Goal: Download file/media

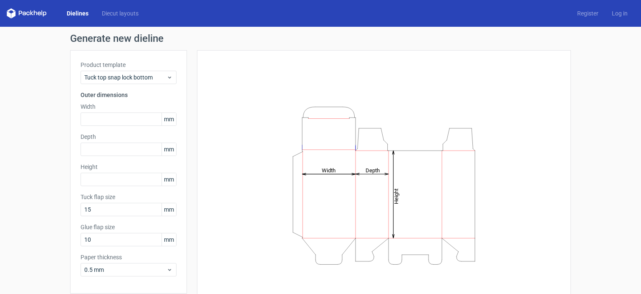
click at [415, 190] on icon "Height Depth Width" at bounding box center [384, 185] width 251 height 167
click at [415, 151] on icon "Height Depth Width" at bounding box center [384, 185] width 251 height 167
click at [240, 139] on div "Height Depth Width" at bounding box center [384, 185] width 353 height 249
click at [168, 78] on use at bounding box center [169, 77] width 3 height 2
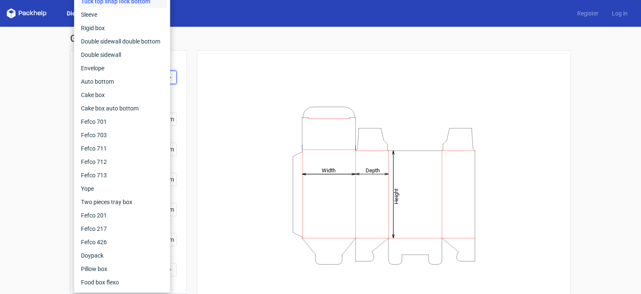
click at [211, 88] on div "Height Depth Width" at bounding box center [384, 185] width 353 height 249
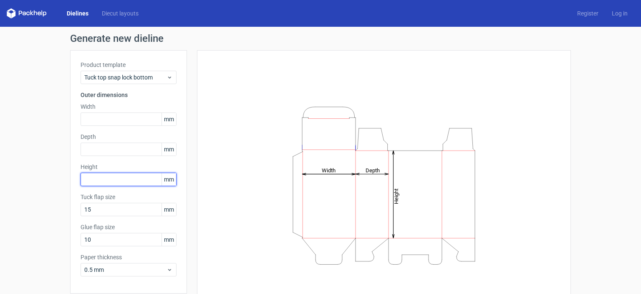
click at [140, 178] on input "text" at bounding box center [129, 178] width 96 height 13
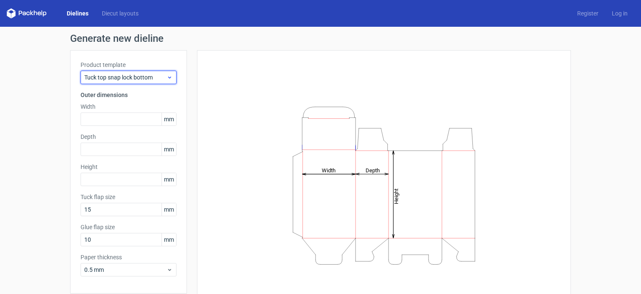
click at [167, 76] on icon at bounding box center [170, 77] width 6 height 7
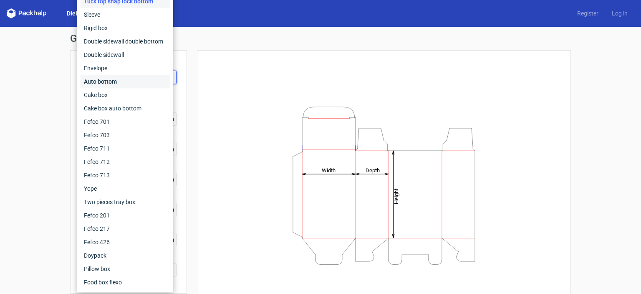
click at [117, 80] on div "Auto bottom" at bounding box center [125, 81] width 89 height 13
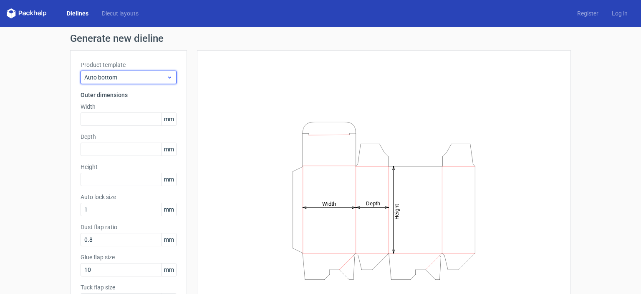
click at [168, 77] on use at bounding box center [169, 77] width 3 height 2
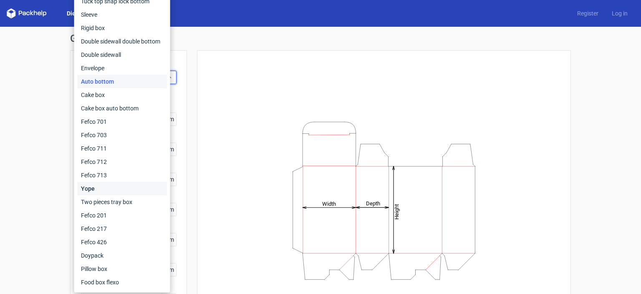
click at [117, 185] on div "Yope" at bounding box center [122, 188] width 89 height 13
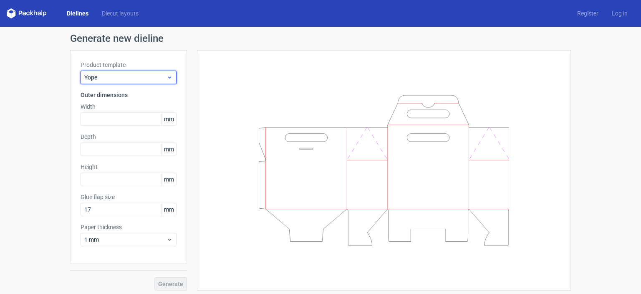
click at [147, 77] on span "Yope" at bounding box center [125, 77] width 82 height 8
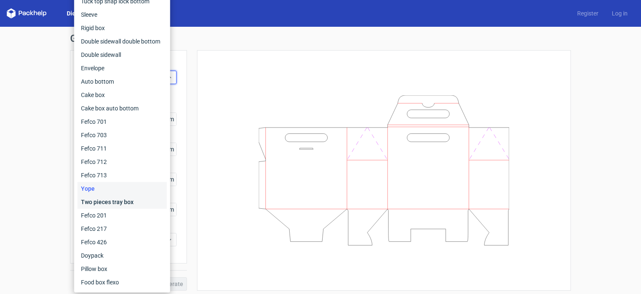
click at [123, 200] on div "Two pieces tray box" at bounding box center [122, 201] width 89 height 13
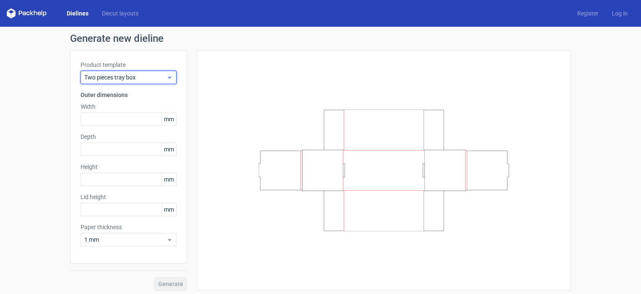
click at [142, 78] on span "Two pieces tray box" at bounding box center [125, 77] width 82 height 8
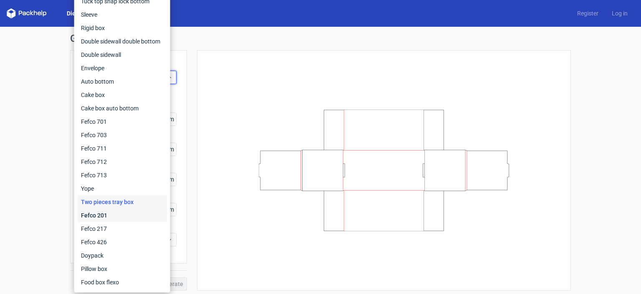
click at [110, 217] on div "Fefco 201" at bounding box center [122, 214] width 89 height 13
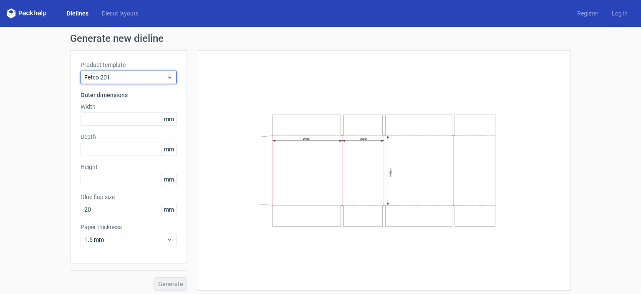
click at [167, 76] on icon at bounding box center [170, 77] width 6 height 7
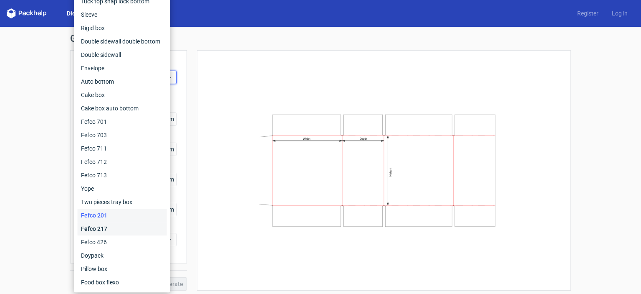
click at [110, 227] on div "Fefco 217" at bounding box center [122, 228] width 89 height 13
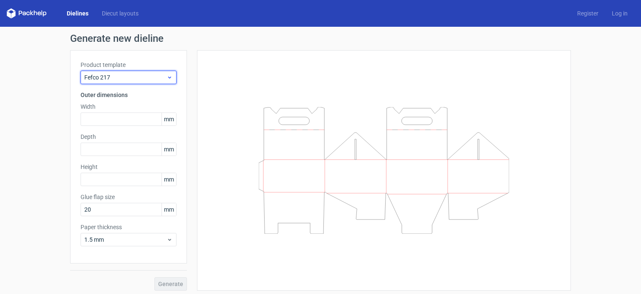
click at [154, 76] on span "Fefco 217" at bounding box center [125, 77] width 82 height 8
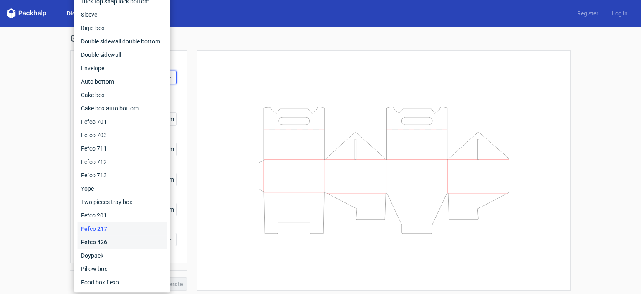
click at [110, 240] on div "Fefco 426" at bounding box center [122, 241] width 89 height 13
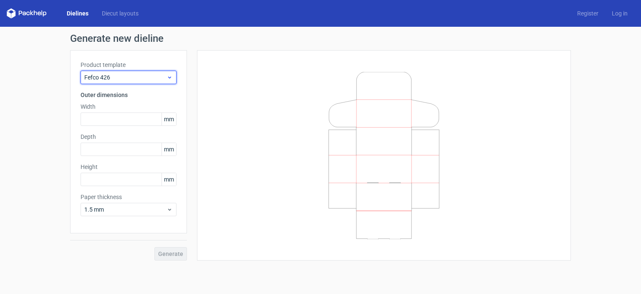
click at [159, 78] on span "Fefco 426" at bounding box center [125, 77] width 82 height 8
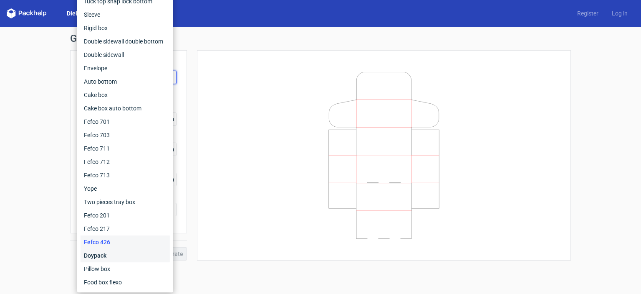
click at [107, 257] on div "Doypack" at bounding box center [125, 254] width 89 height 13
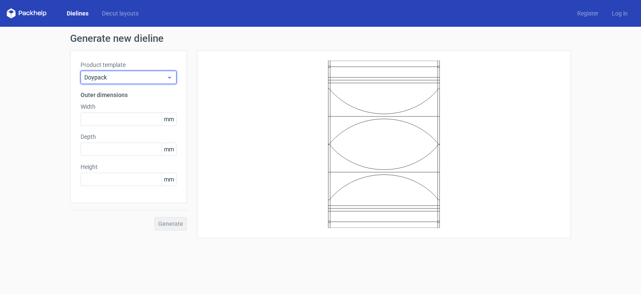
click at [172, 76] on icon at bounding box center [170, 77] width 6 height 7
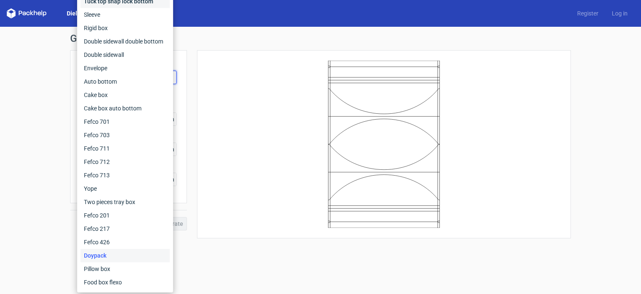
click at [117, 3] on div "Tuck top snap lock bottom" at bounding box center [125, 1] width 89 height 13
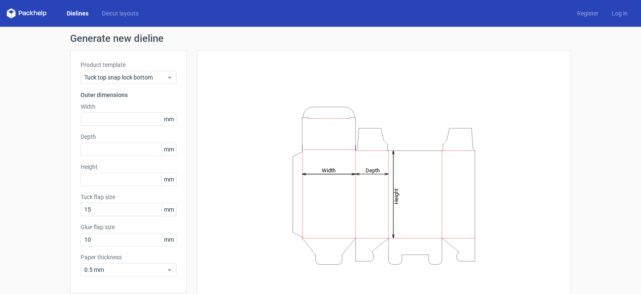
scroll to position [33, 0]
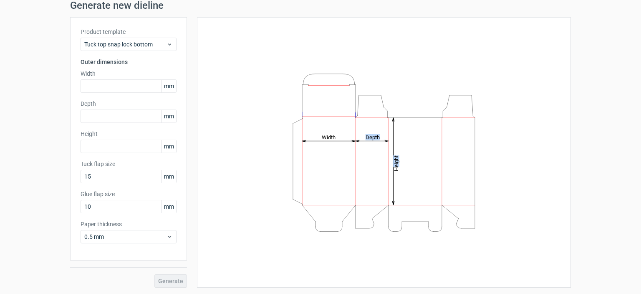
drag, startPoint x: 371, startPoint y: 178, endPoint x: 286, endPoint y: 171, distance: 85.4
click at [286, 171] on icon "Height Depth Width" at bounding box center [384, 152] width 251 height 167
click at [268, 167] on icon "Height Depth Width" at bounding box center [384, 152] width 251 height 167
click at [145, 86] on input "text" at bounding box center [129, 85] width 96 height 13
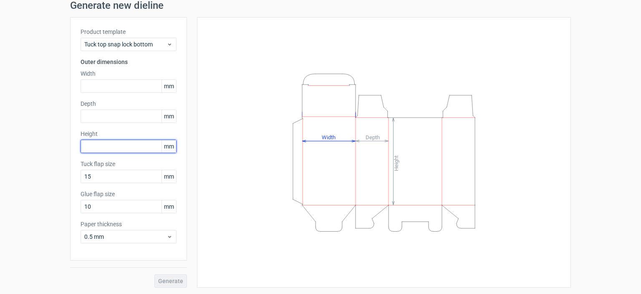
click at [145, 150] on input "text" at bounding box center [129, 145] width 96 height 13
type input "152"
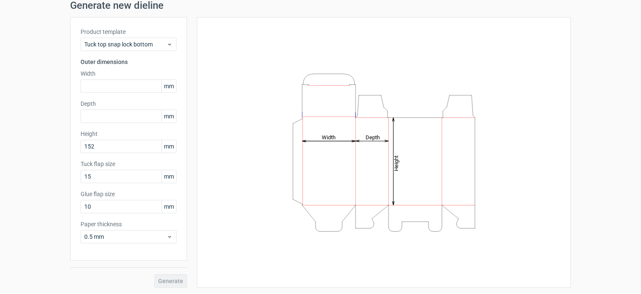
click at [208, 148] on div "Height Depth Width" at bounding box center [384, 152] width 353 height 249
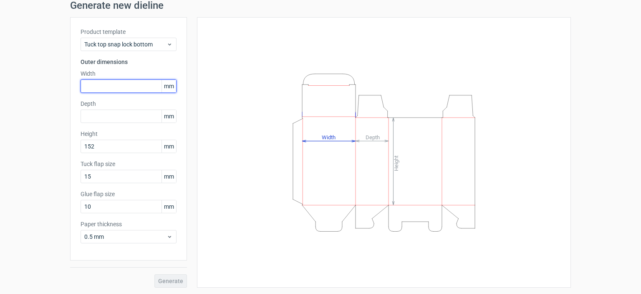
click at [144, 83] on input "text" at bounding box center [129, 85] width 96 height 13
type input "90"
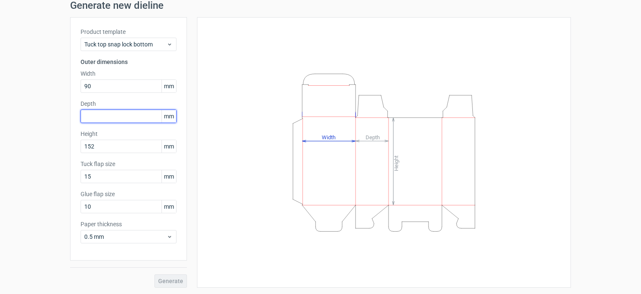
click at [145, 118] on input "text" at bounding box center [129, 115] width 96 height 13
type input "76"
click at [262, 260] on div "Height Depth Width" at bounding box center [384, 152] width 353 height 249
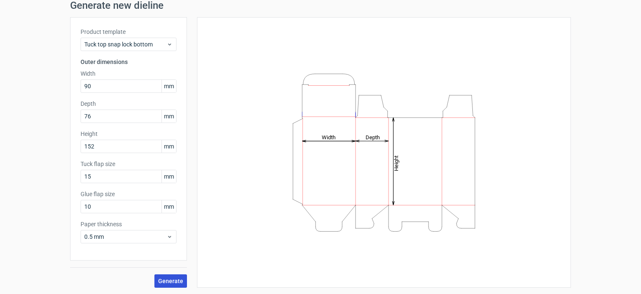
click at [166, 280] on span "Generate" at bounding box center [170, 281] width 25 height 6
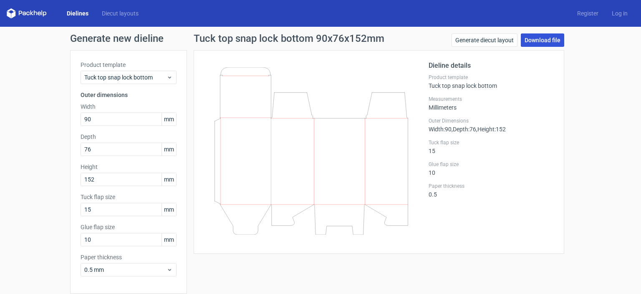
click at [553, 42] on link "Download file" at bounding box center [542, 39] width 43 height 13
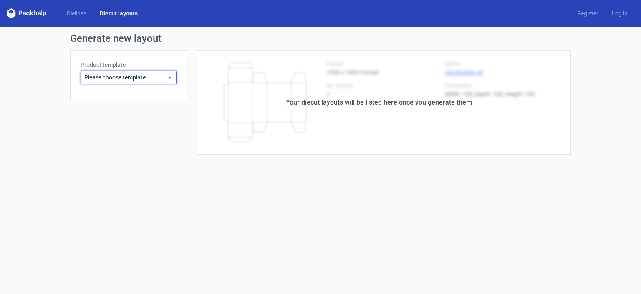
click at [164, 77] on span "Please choose template" at bounding box center [125, 77] width 82 height 8
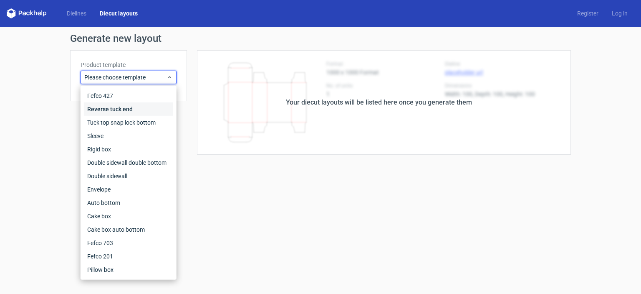
click at [131, 110] on div "Reverse tuck end" at bounding box center [128, 108] width 89 height 13
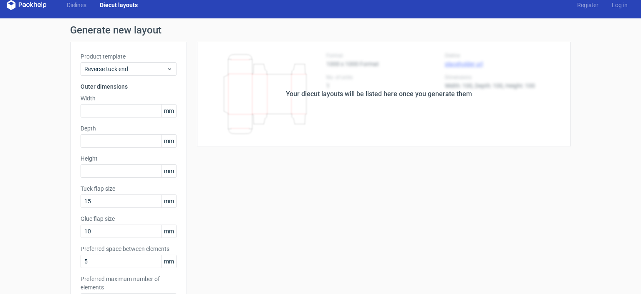
scroll to position [7, 0]
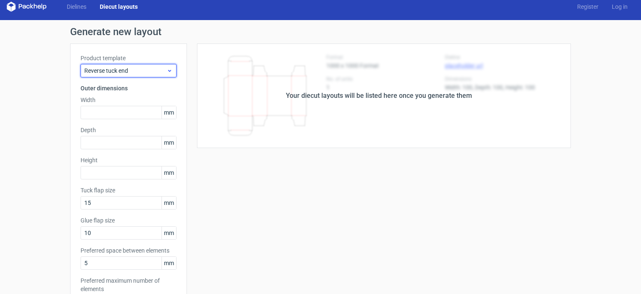
click at [160, 69] on span "Reverse tuck end" at bounding box center [125, 70] width 82 height 8
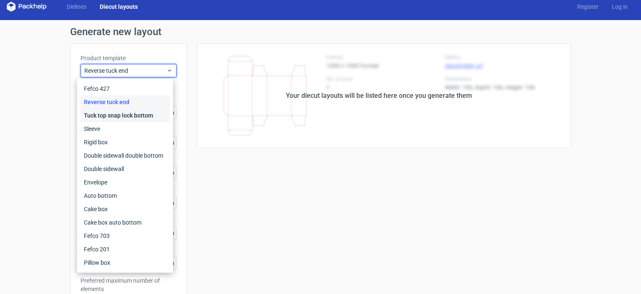
click at [142, 115] on div "Tuck top snap lock bottom" at bounding box center [125, 115] width 89 height 13
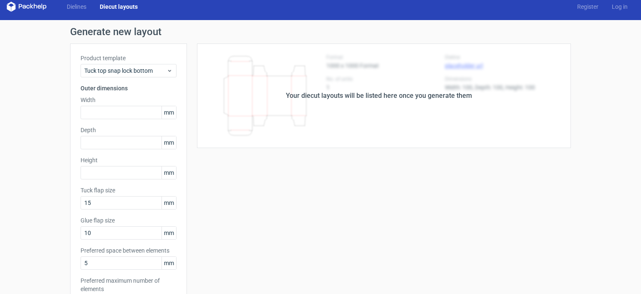
click at [337, 204] on div "Your diecut layouts will be listed here once you generate them Height Depth Wid…" at bounding box center [379, 269] width 384 height 453
click at [149, 73] on span "Tuck top snap lock bottom" at bounding box center [125, 70] width 82 height 8
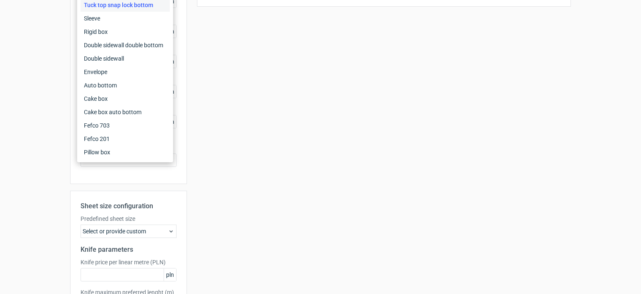
scroll to position [7, 0]
